Goal: Transaction & Acquisition: Purchase product/service

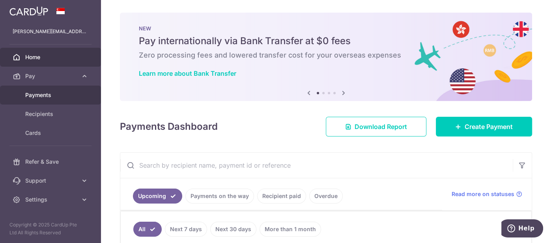
click at [44, 99] on link "Payments" at bounding box center [50, 95] width 101 height 19
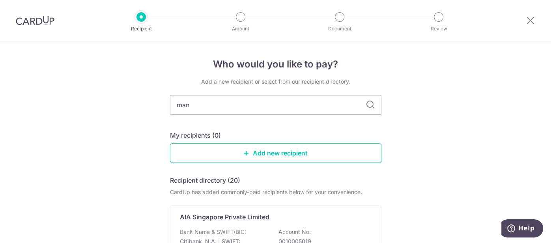
type input "manu"
click at [258, 129] on div "Add a new recipient or select from our recipient directory. manu My recipients …" at bounding box center [275, 234] width 211 height 312
click at [211, 104] on input "manu" at bounding box center [275, 105] width 211 height 20
type input "manulife"
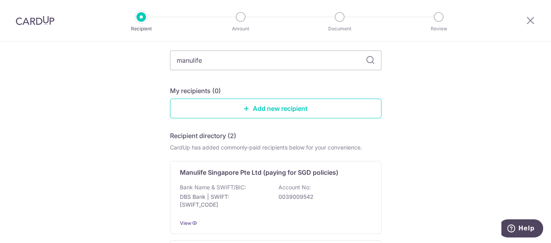
scroll to position [50, 0]
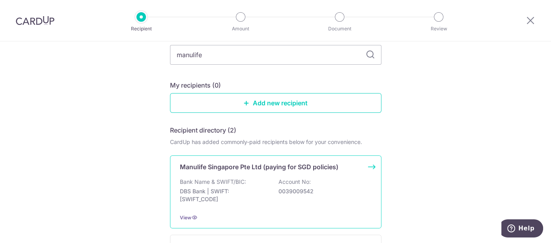
click at [284, 176] on div "Manulife Singapore Pte Ltd (paying for SGD policies) Bank Name & SWIFT/BIC: DBS…" at bounding box center [275, 191] width 211 height 73
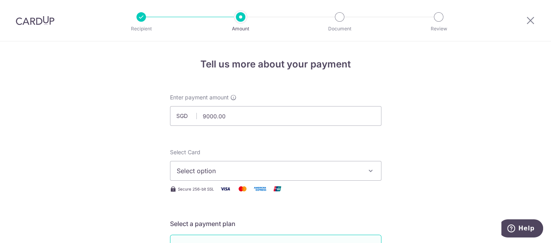
type input "9,000.00"
click at [231, 166] on span "Select option" at bounding box center [269, 170] width 184 height 9
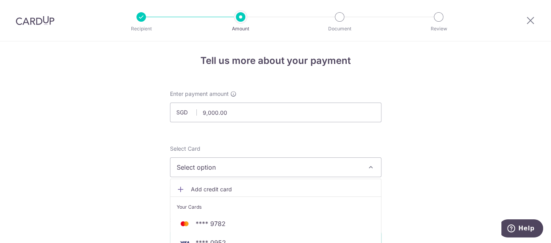
scroll to position [8, 0]
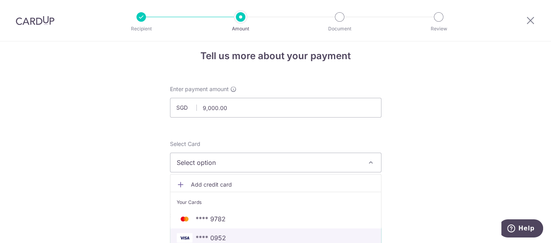
click at [222, 238] on span "**** 0952" at bounding box center [211, 237] width 30 height 9
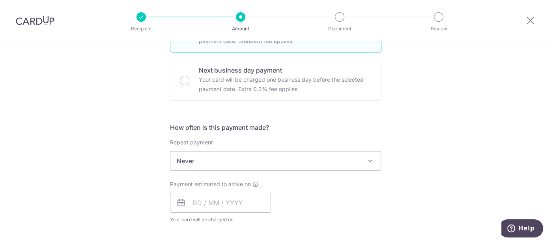
scroll to position [228, 0]
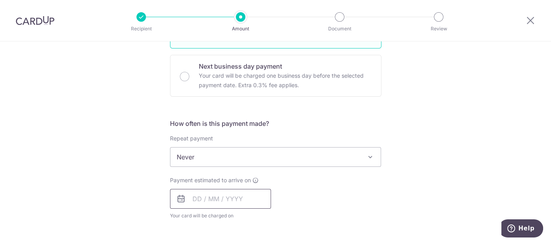
click at [220, 196] on input "text" at bounding box center [220, 199] width 101 height 20
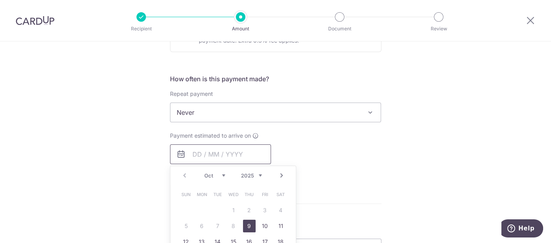
scroll to position [282, 0]
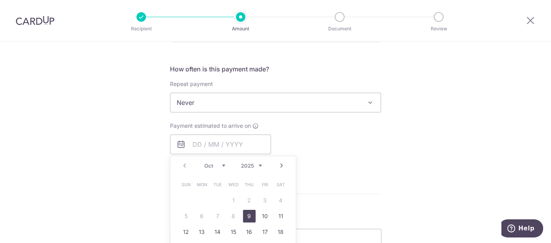
click at [247, 217] on link "9" at bounding box center [249, 216] width 13 height 13
type input "[DATE]"
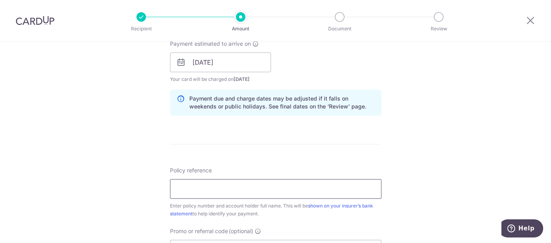
scroll to position [368, 0]
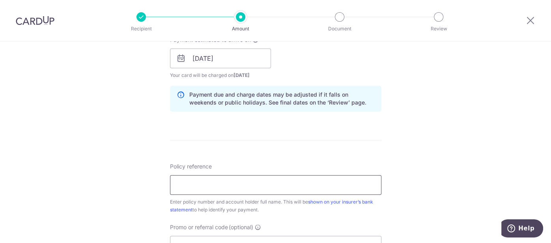
click at [239, 182] on input "Policy reference" at bounding box center [275, 185] width 211 height 20
click at [270, 136] on form "Enter payment amount SGD 9,000.00 9000.00 Select Card **** 0952 Add credit card…" at bounding box center [275, 53] width 211 height 657
click at [202, 189] on input "Policy reference" at bounding box center [275, 185] width 211 height 20
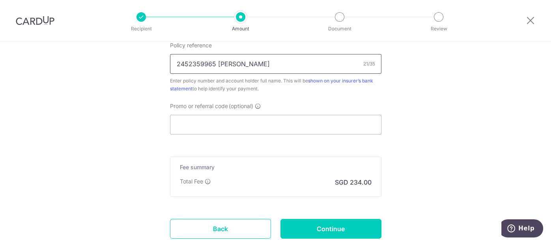
scroll to position [490, 0]
type input "2452359965 [PERSON_NAME]"
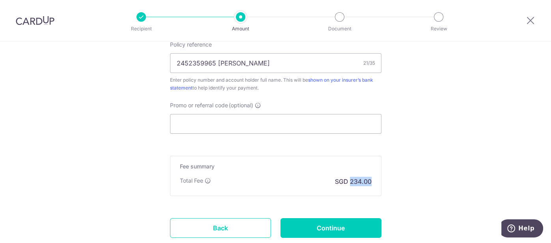
drag, startPoint x: 351, startPoint y: 179, endPoint x: 372, endPoint y: 180, distance: 21.7
click at [372, 180] on div "Fee summary Base fee Extend fee Next-day fee Total Fee SGD 234.00" at bounding box center [275, 176] width 211 height 40
click at [379, 177] on div "Fee summary Base fee Extend fee Next-day fee Total Fee SGD 234.00" at bounding box center [275, 176] width 211 height 40
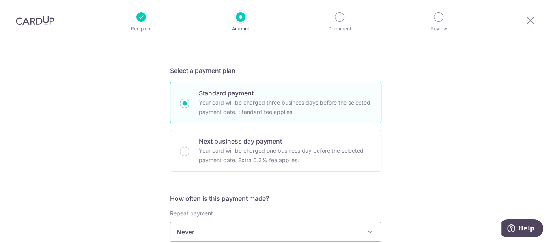
scroll to position [0, 0]
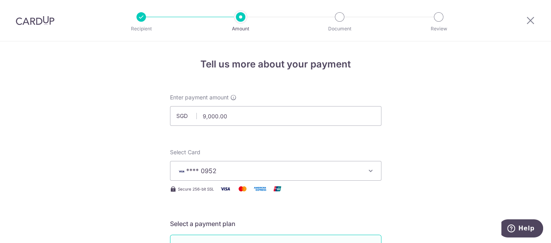
click at [259, 165] on button "**** 0952" at bounding box center [275, 171] width 211 height 20
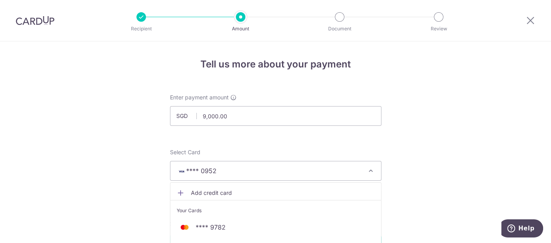
scroll to position [4, 0]
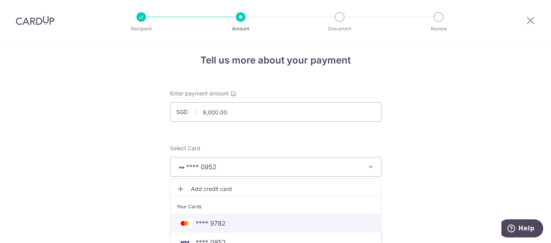
click at [221, 219] on span "**** 9782" at bounding box center [211, 223] width 30 height 9
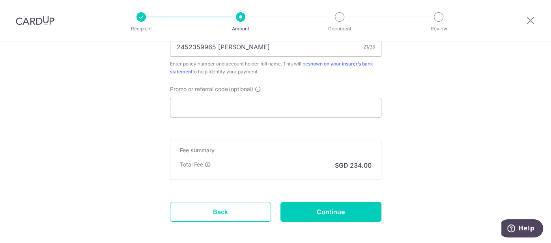
scroll to position [513, 0]
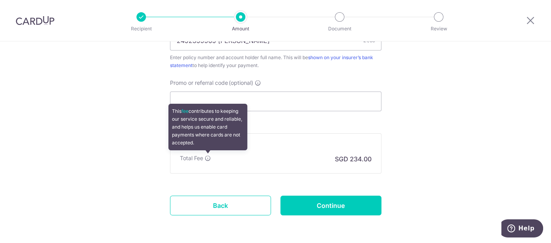
click at [207, 156] on icon at bounding box center [208, 158] width 6 height 6
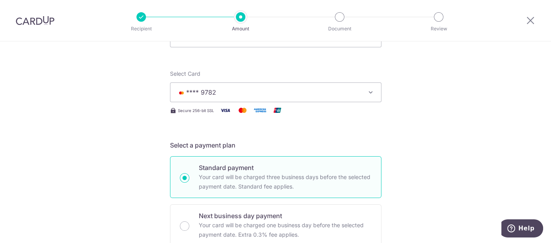
scroll to position [0, 0]
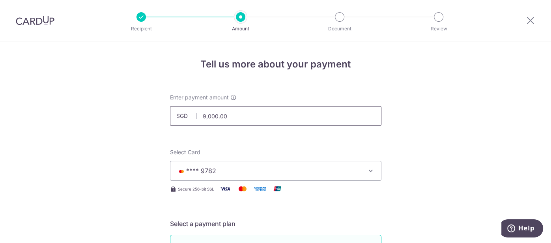
drag, startPoint x: 238, startPoint y: 117, endPoint x: 178, endPoint y: 118, distance: 60.4
click at [178, 118] on div "SGD 9,000.00 9000.00" at bounding box center [275, 116] width 211 height 20
drag, startPoint x: 234, startPoint y: 117, endPoint x: 195, endPoint y: 130, distance: 41.5
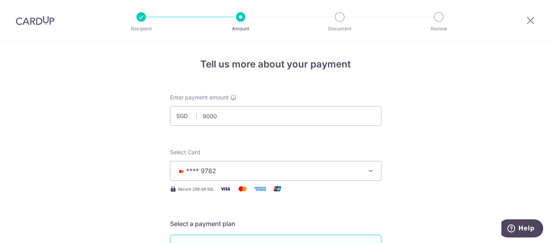
type input "9,000.00"
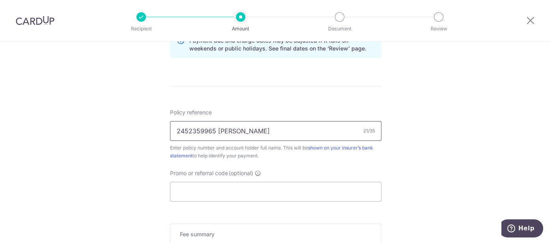
scroll to position [471, 0]
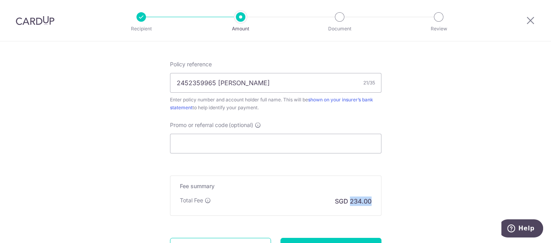
drag, startPoint x: 351, startPoint y: 198, endPoint x: 377, endPoint y: 200, distance: 25.7
click at [377, 200] on div "Fee summary Base fee Extend fee Next-day fee Total Fee SGD 234.00" at bounding box center [275, 196] width 211 height 40
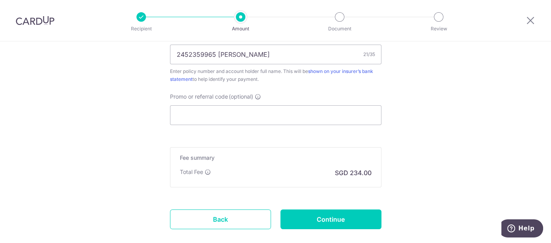
scroll to position [498, 0]
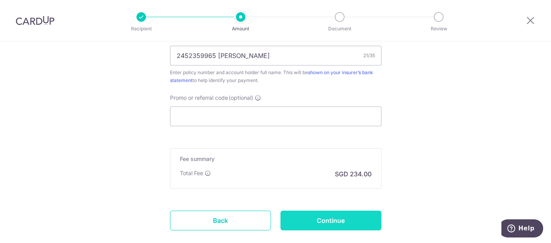
click at [350, 219] on input "Continue" at bounding box center [330, 221] width 101 height 20
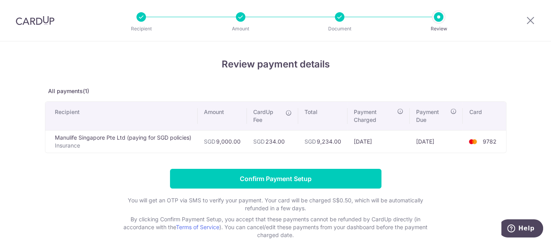
click at [240, 15] on div at bounding box center [240, 16] width 9 height 9
click at [144, 16] on div at bounding box center [140, 16] width 9 height 9
click at [60, 90] on p "All payments(1)" at bounding box center [276, 91] width 462 height 8
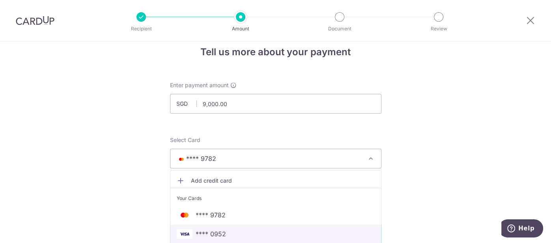
click at [212, 235] on span "**** 0952" at bounding box center [211, 233] width 30 height 9
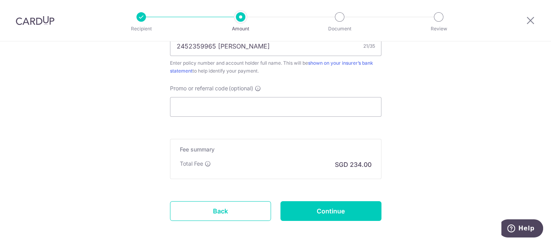
scroll to position [509, 0]
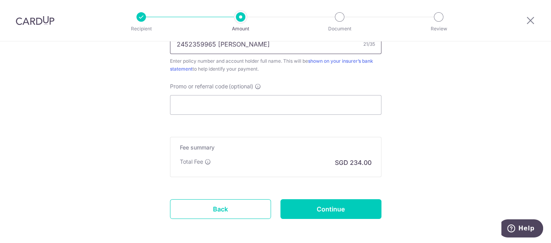
click at [276, 45] on input "2452359965 [PERSON_NAME]" at bounding box center [275, 44] width 211 height 20
click at [276, 45] on input "2452359965 Chow Sally" at bounding box center [275, 44] width 211 height 20
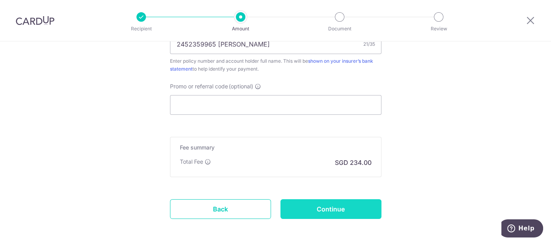
click at [355, 203] on input "Continue" at bounding box center [330, 209] width 101 height 20
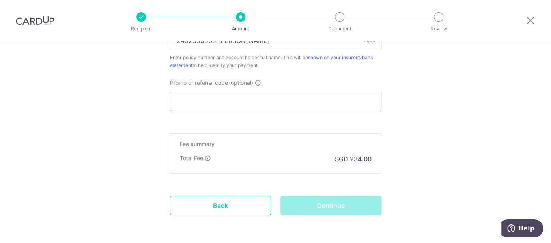
scroll to position [513, 0]
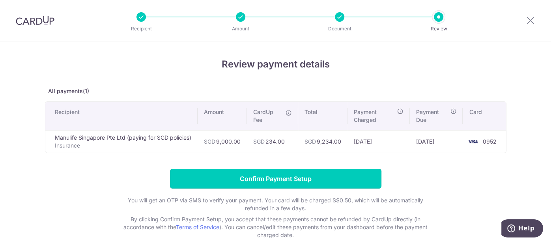
click at [284, 174] on input "Confirm Payment Setup" at bounding box center [275, 179] width 211 height 20
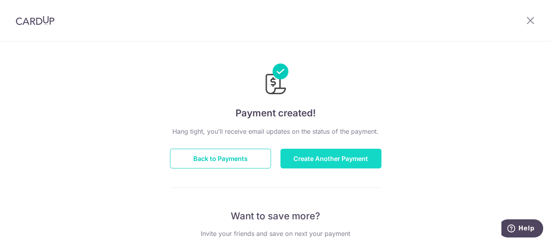
click at [316, 157] on button "Create Another Payment" at bounding box center [330, 159] width 101 height 20
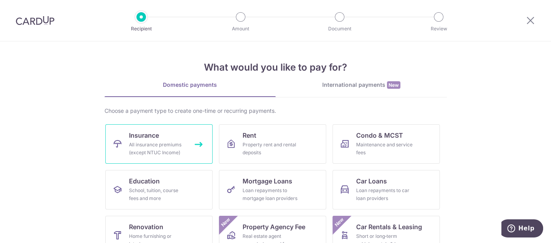
click at [176, 137] on link "Insurance All insurance premiums (except NTUC Income)" at bounding box center [158, 143] width 107 height 39
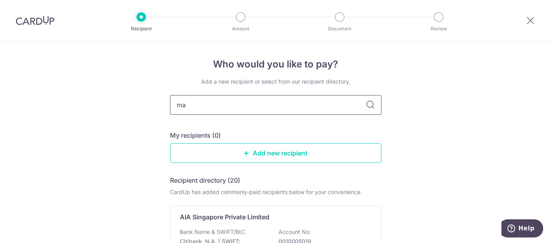
type input "man"
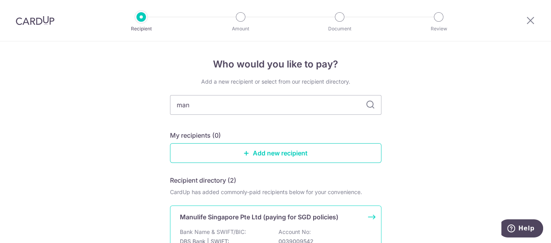
click at [249, 226] on div "Manulife Singapore Pte Ltd (paying for SGD policies) Bank Name & SWIFT/BIC: DBS…" at bounding box center [275, 242] width 211 height 73
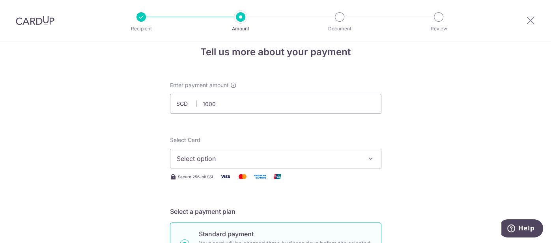
type input "1,000.00"
click at [264, 156] on span "Select option" at bounding box center [269, 158] width 184 height 9
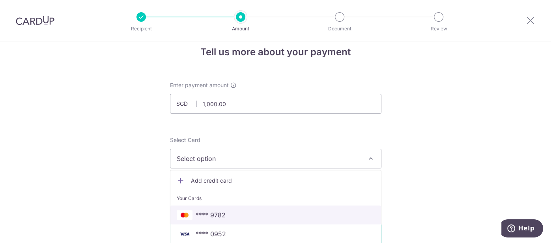
click at [226, 217] on span "**** 9782" at bounding box center [276, 214] width 198 height 9
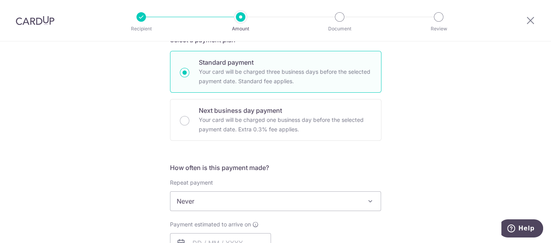
scroll to position [232, 0]
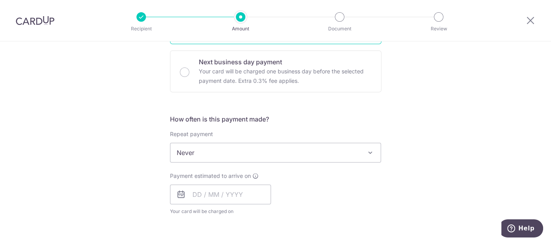
click at [226, 153] on span "Never" at bounding box center [275, 152] width 211 height 19
click at [394, 167] on div "Tell us more about your payment Enter payment amount SGD 1,000.00 1000.00 Selec…" at bounding box center [275, 166] width 551 height 714
click at [245, 192] on input "text" at bounding box center [220, 195] width 101 height 20
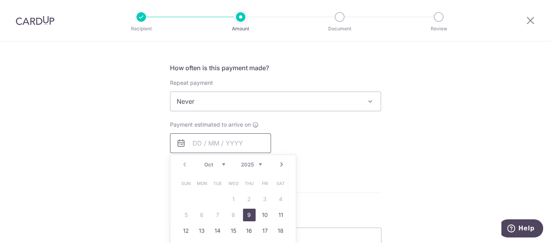
scroll to position [284, 0]
click at [248, 215] on link "9" at bounding box center [249, 214] width 13 height 13
type input "[DATE]"
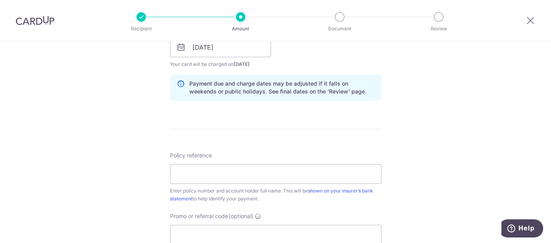
scroll to position [386, 0]
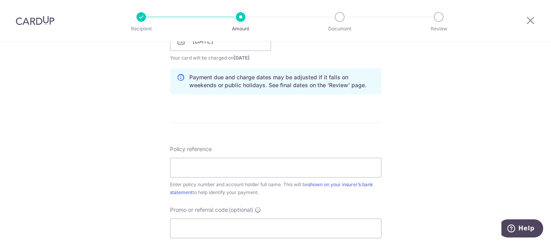
click at [216, 176] on div at bounding box center [275, 168] width 211 height 20
click at [216, 168] on input "Policy reference" at bounding box center [275, 168] width 211 height 20
type input "2452359965 Chow Sally"
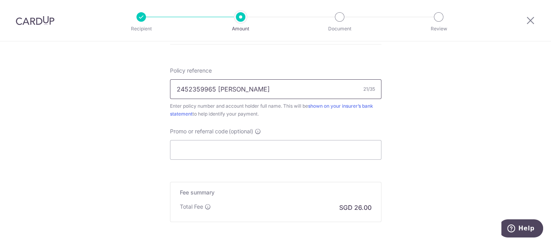
scroll to position [542, 0]
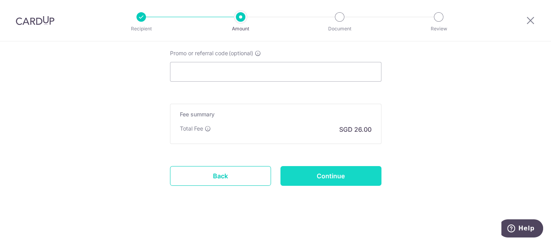
click at [343, 168] on input "Continue" at bounding box center [330, 176] width 101 height 20
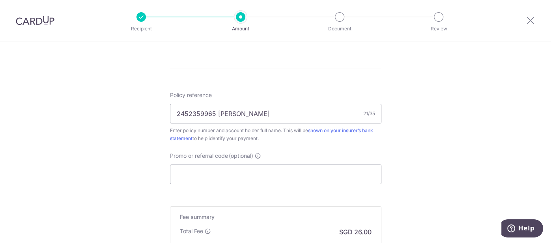
scroll to position [282, 0]
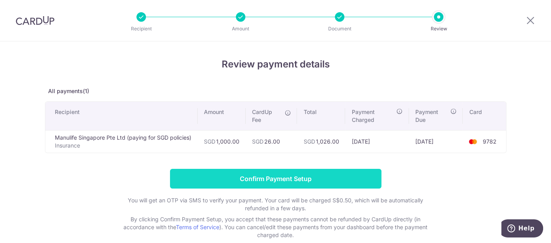
click at [268, 177] on input "Confirm Payment Setup" at bounding box center [275, 179] width 211 height 20
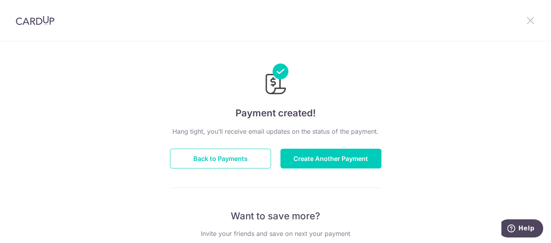
click at [530, 19] on icon at bounding box center [530, 20] width 9 height 10
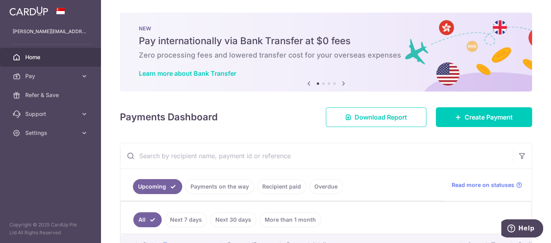
click at [38, 56] on span "Home" at bounding box center [51, 57] width 52 height 8
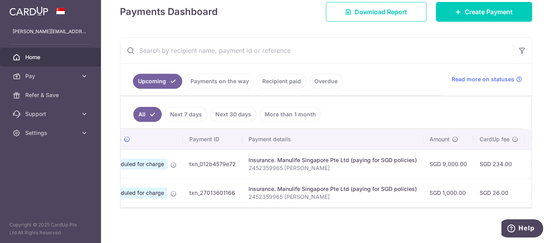
scroll to position [0, 39]
drag, startPoint x: 353, startPoint y: 208, endPoint x: 445, endPoint y: 208, distance: 91.5
click at [445, 208] on div "× Pause Schedule Pause all future payments in this series Pause just this one p…" at bounding box center [326, 121] width 450 height 243
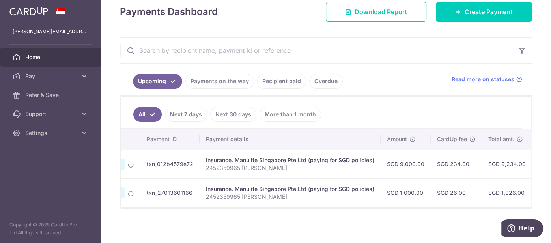
scroll to position [0, 80]
click at [186, 204] on div "Status Payment ID Payment details Amount CardUp fee Total amt. Charge date Due …" at bounding box center [326, 168] width 411 height 78
drag, startPoint x: 183, startPoint y: 205, endPoint x: 274, endPoint y: 204, distance: 90.3
click at [274, 204] on div "Status Payment ID Payment details Amount CardUp fee Total amt. Charge date Due …" at bounding box center [326, 168] width 411 height 79
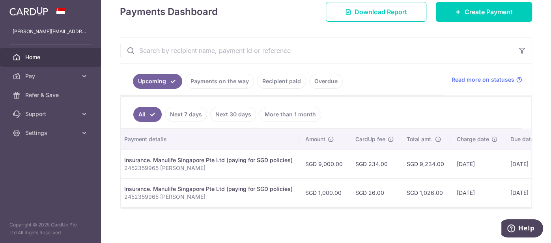
scroll to position [0, 234]
